Goal: Check status: Check status

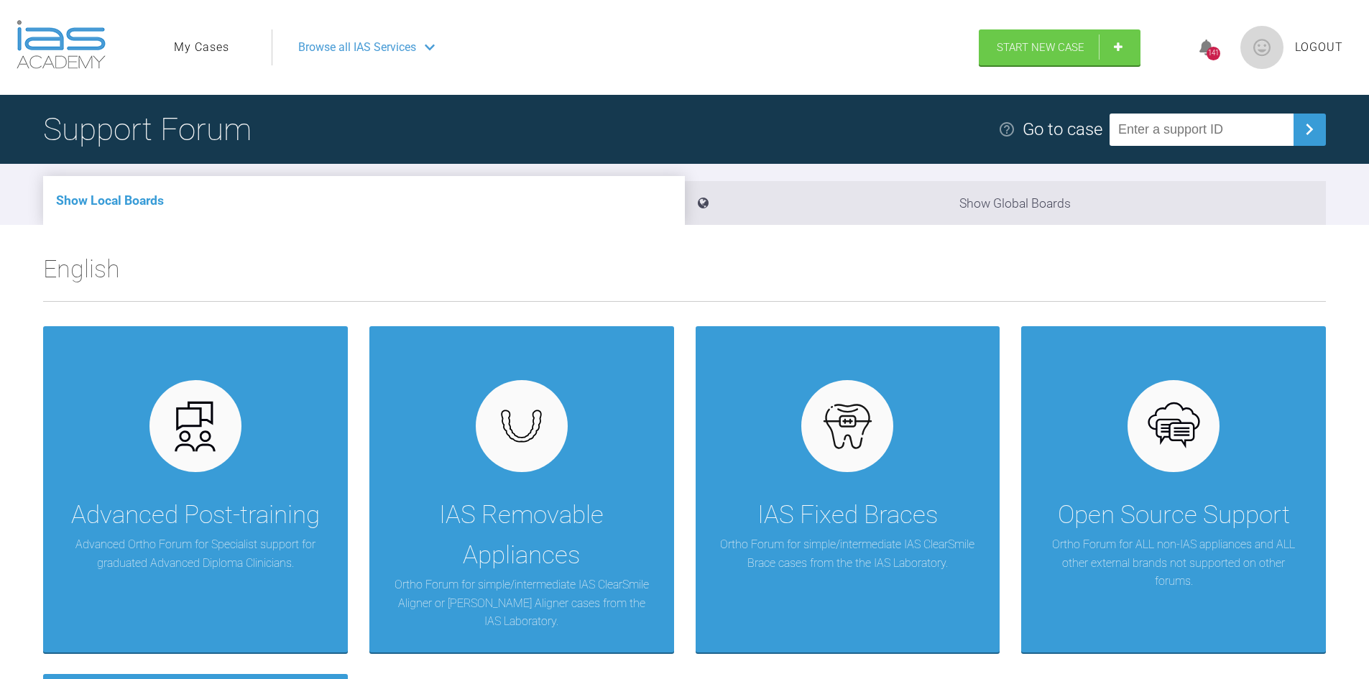
click at [204, 58] on ul "My Cases" at bounding box center [223, 47] width 98 height 36
click at [203, 58] on ul "My Cases" at bounding box center [223, 47] width 98 height 36
click at [203, 49] on link "My Cases" at bounding box center [201, 47] width 55 height 19
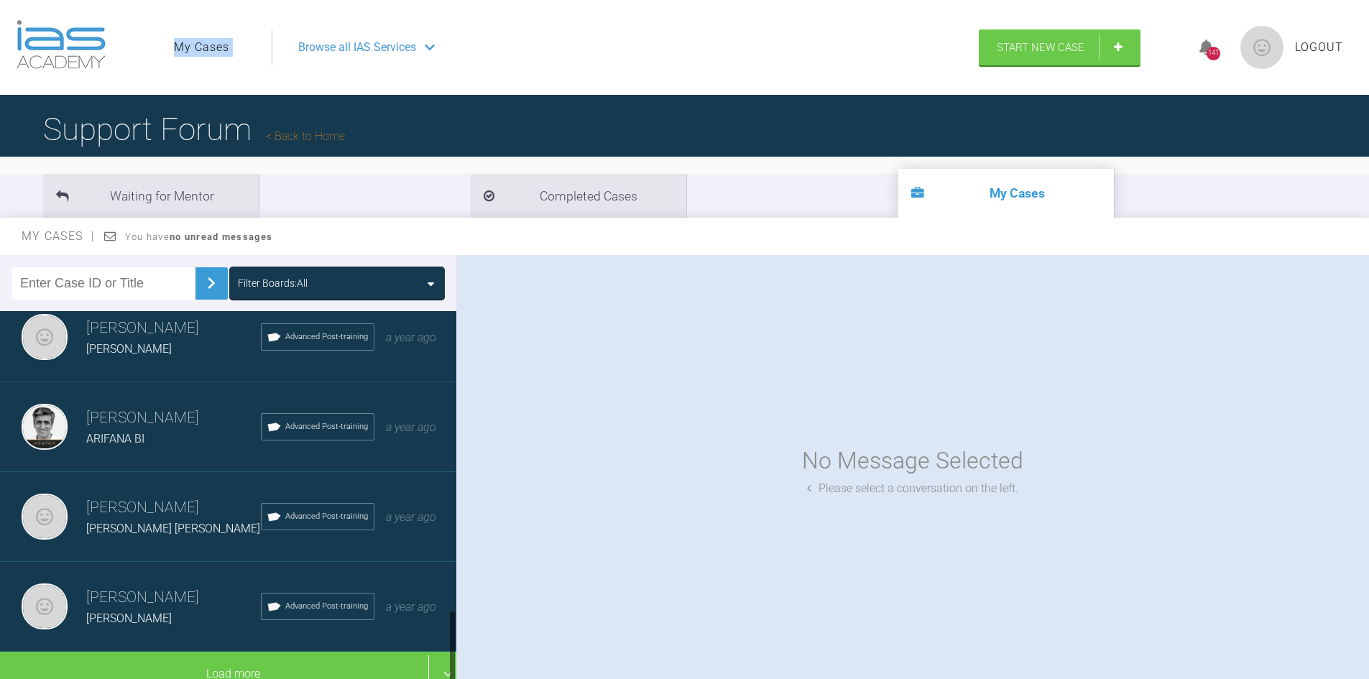
scroll to position [1467, 0]
